Goal: Transaction & Acquisition: Book appointment/travel/reservation

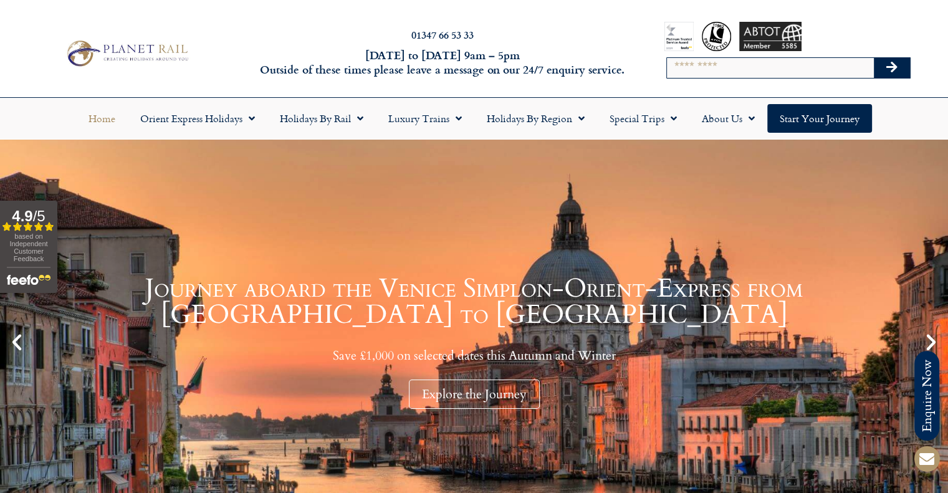
click at [748, 77] on input "Search" at bounding box center [770, 68] width 207 height 20
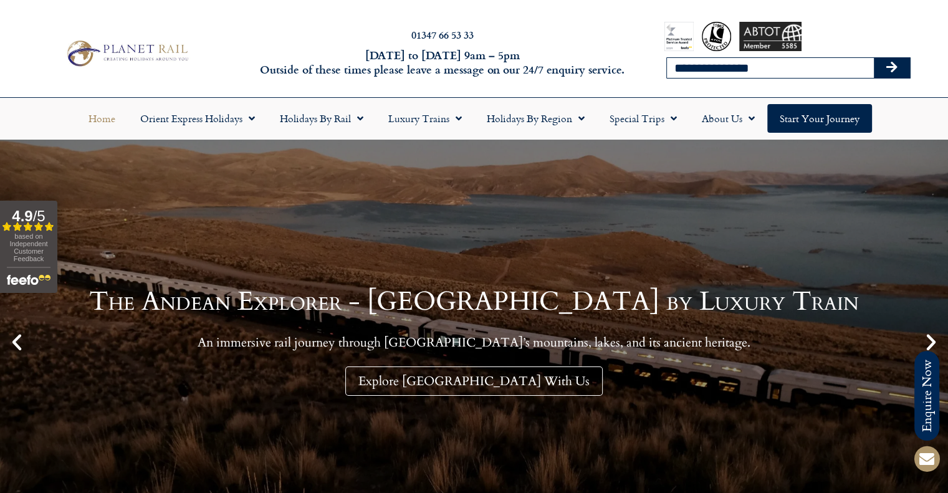
type input "**********"
click at [874, 58] on button "Search" at bounding box center [892, 68] width 36 height 20
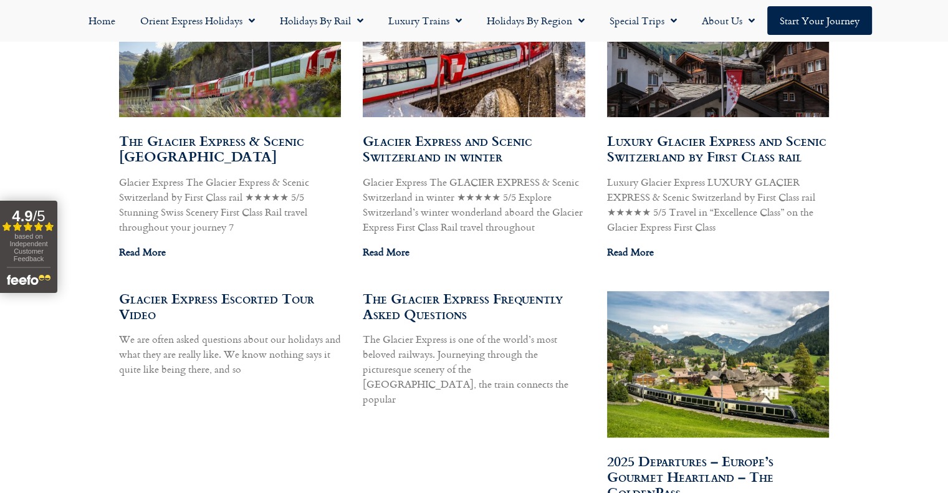
scroll to position [811, 0]
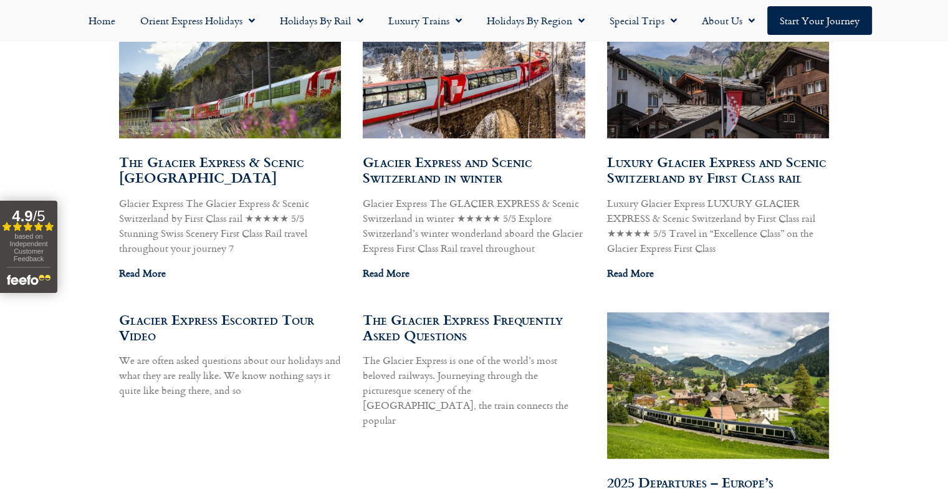
click at [467, 176] on link "Glacier Express and Scenic Switzerland in winter" at bounding box center [448, 170] width 170 height 36
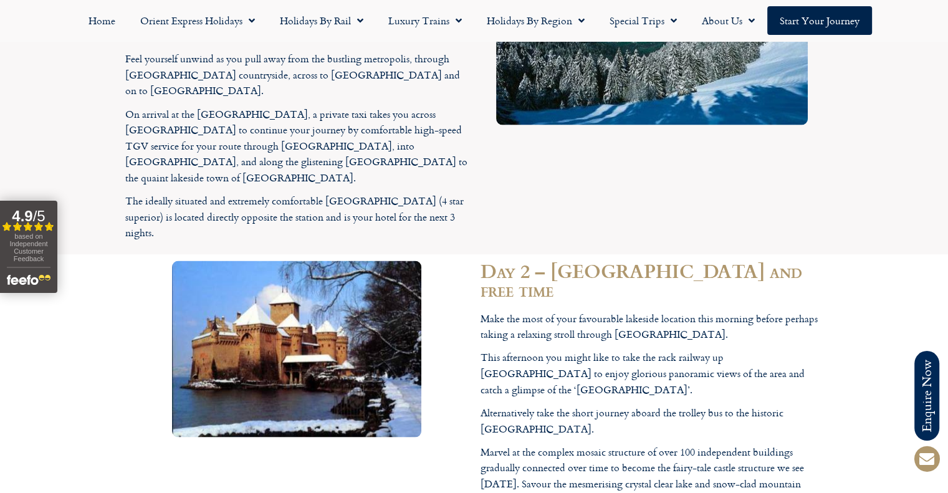
scroll to position [2245, 0]
